Goal: Find specific page/section: Find specific page/section

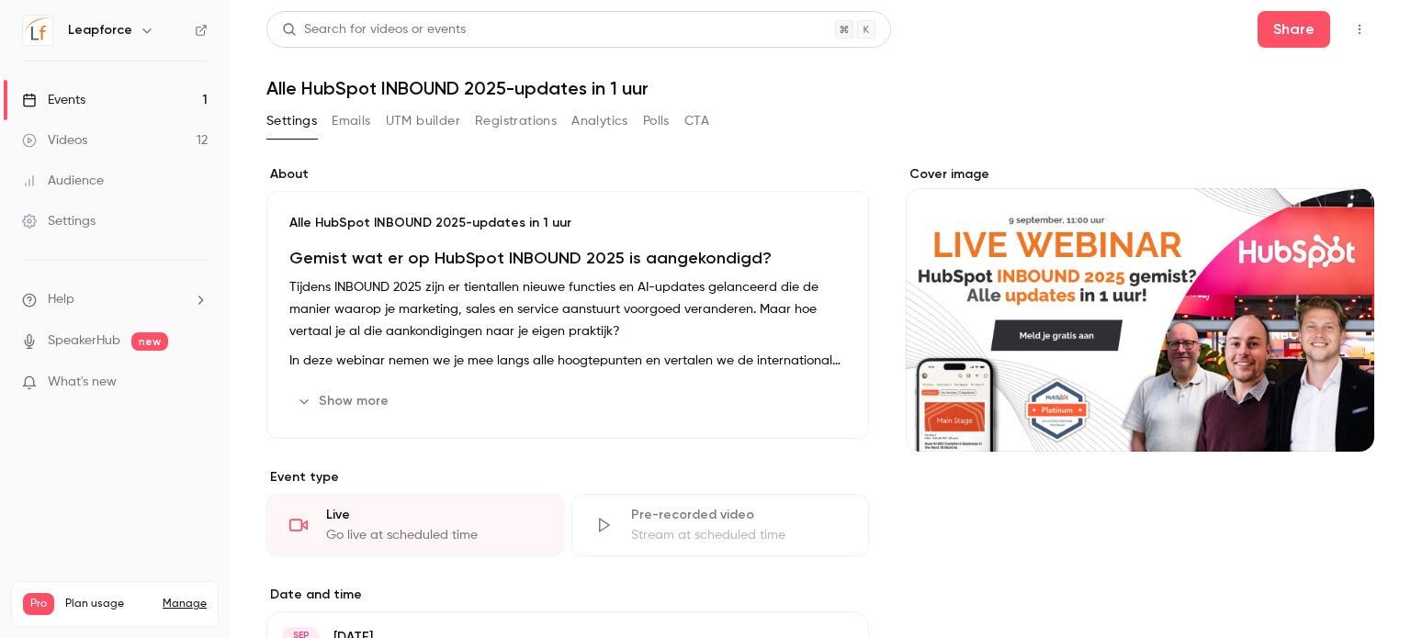
scroll to position [7, 0]
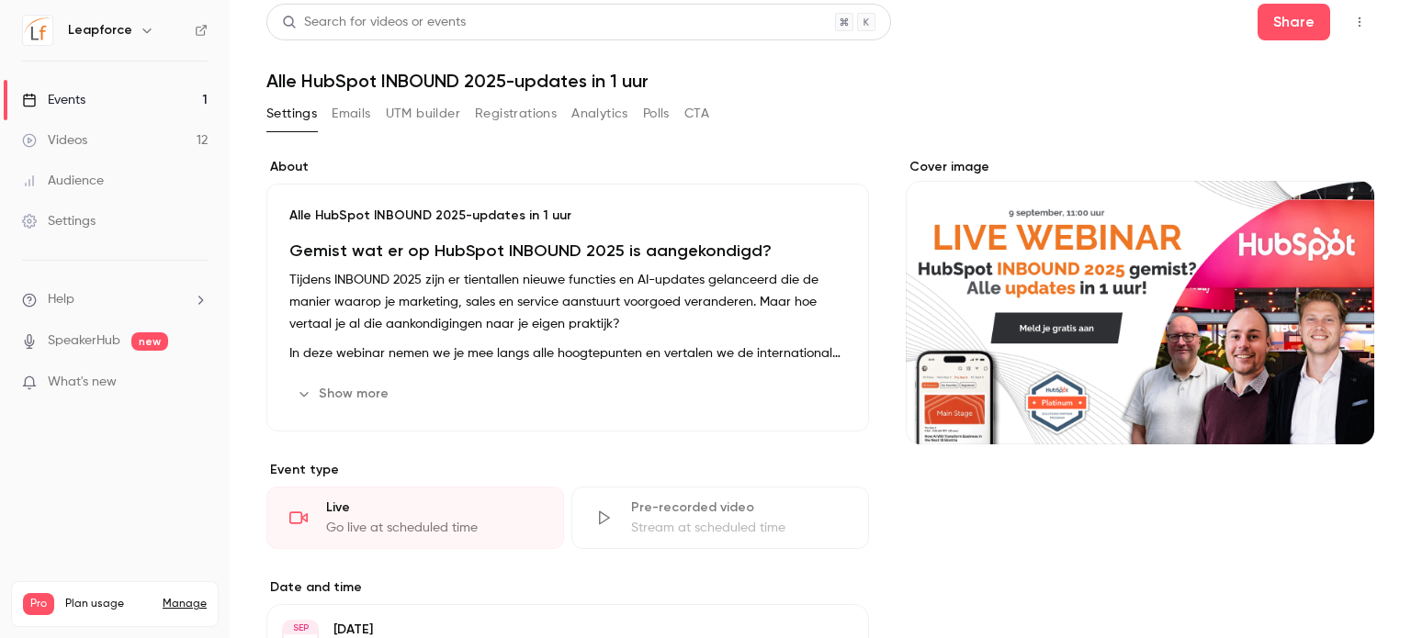
click at [103, 93] on link "Events 1" at bounding box center [115, 100] width 230 height 40
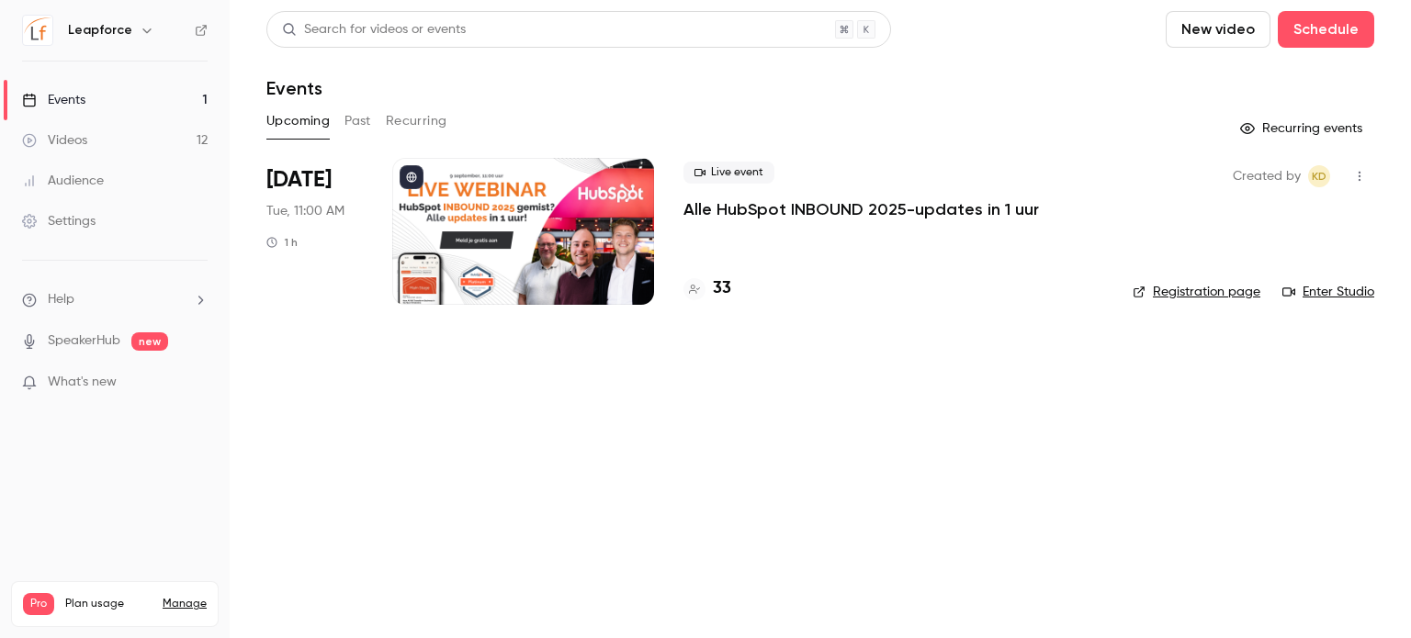
click at [717, 289] on h4 "33" at bounding box center [722, 289] width 18 height 25
